Goal: Navigation & Orientation: Find specific page/section

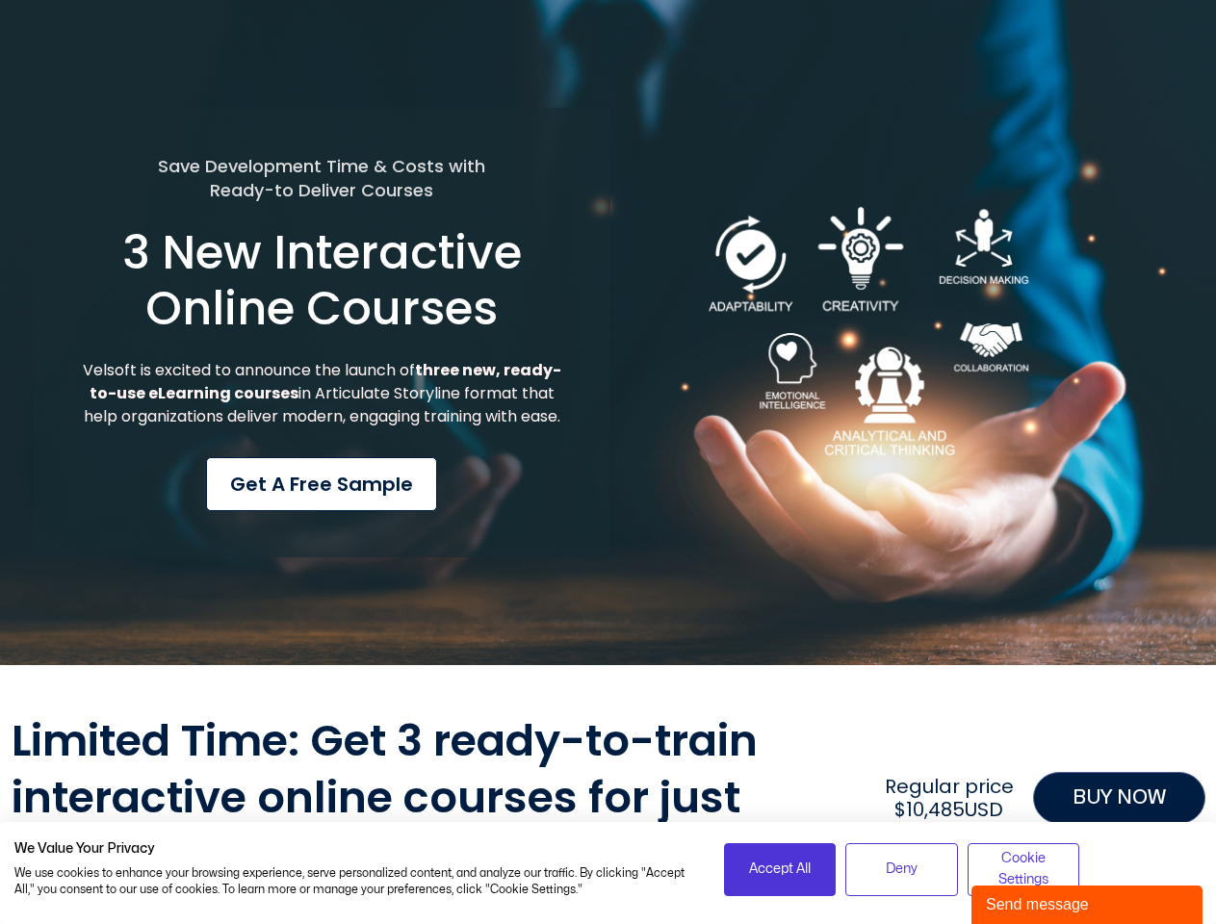
click at [608, 462] on div "Save Development Time & Costs with Ready-to Deliver Courses 3 New Interactive O…" at bounding box center [322, 333] width 577 height 451
click at [780, 870] on span "Accept All" at bounding box center [780, 869] width 62 height 21
click at [901, 870] on span "Deny" at bounding box center [902, 869] width 32 height 21
click at [1024, 870] on div "Limited Time: Get 3 ready-to-train interactive online courses for just $3,300US…" at bounding box center [609, 798] width 1194 height 169
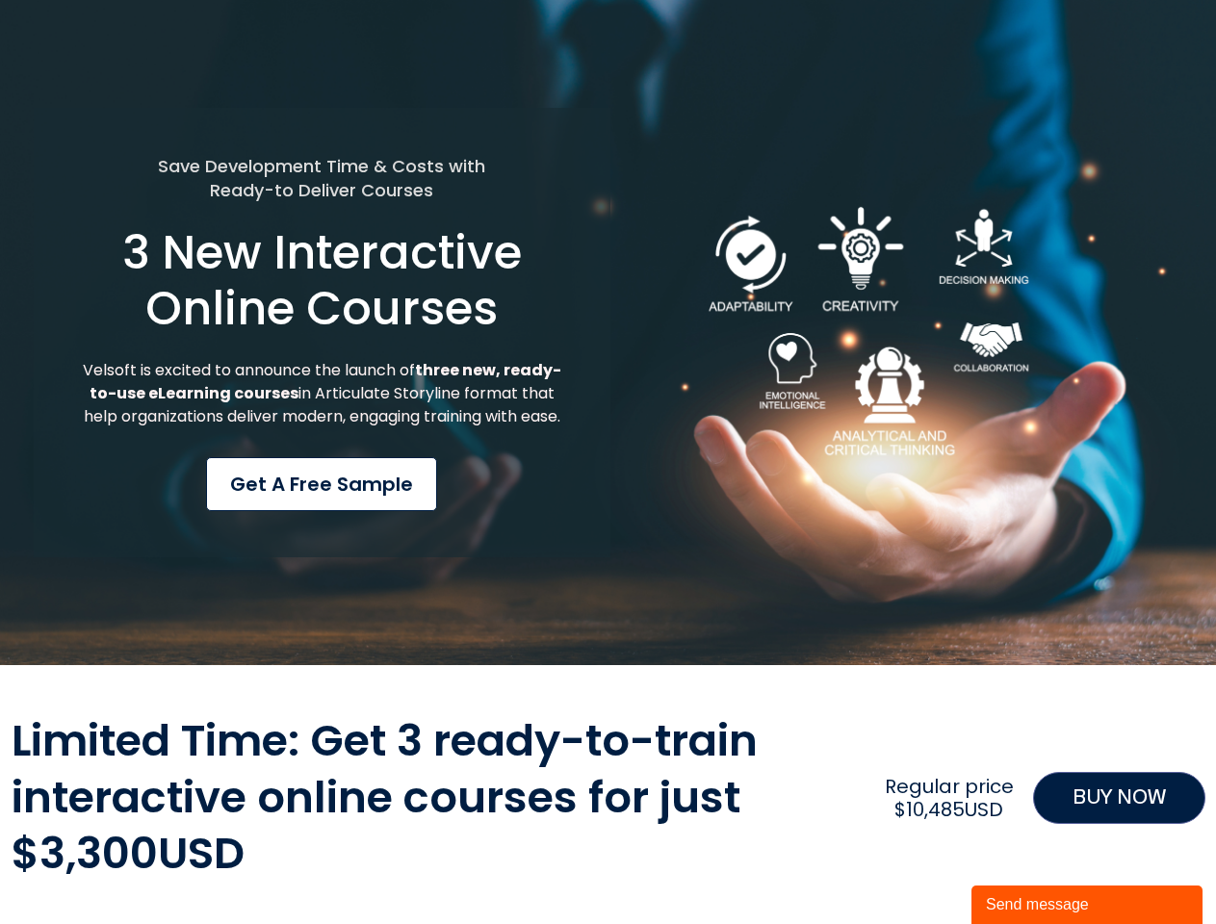
click at [1087, 905] on div "Send message" at bounding box center [1087, 905] width 202 height 23
